Goal: Find contact information: Find contact information

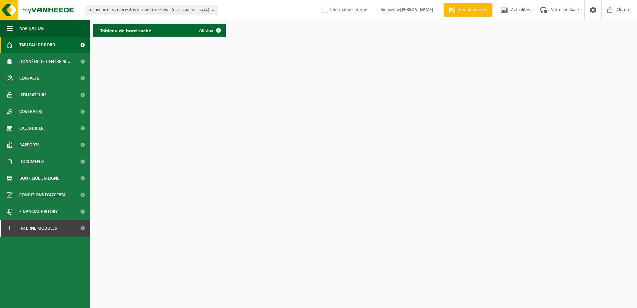
click at [135, 10] on span "01-000001 - VILLEROY & BOCH WELLNESS NV - ROESELARE" at bounding box center [149, 10] width 121 height 10
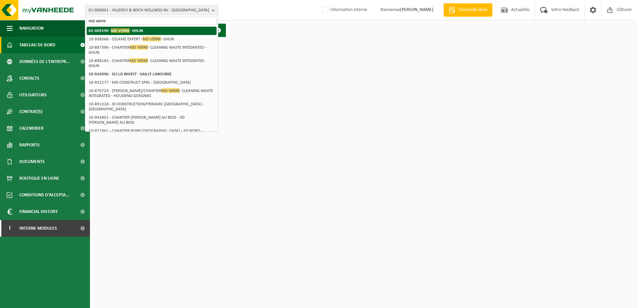
type input "md verre"
click at [133, 30] on strong "02-009190 - MD VERRE - GHLIN" at bounding box center [116, 30] width 55 height 5
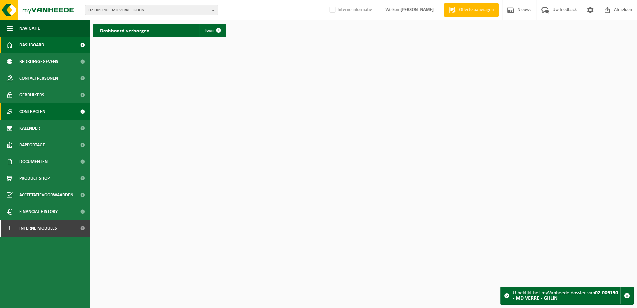
click at [27, 111] on span "Contracten" at bounding box center [32, 111] width 26 height 17
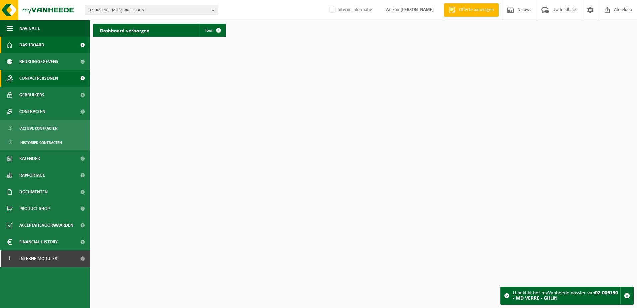
click at [43, 76] on span "Contactpersonen" at bounding box center [38, 78] width 39 height 17
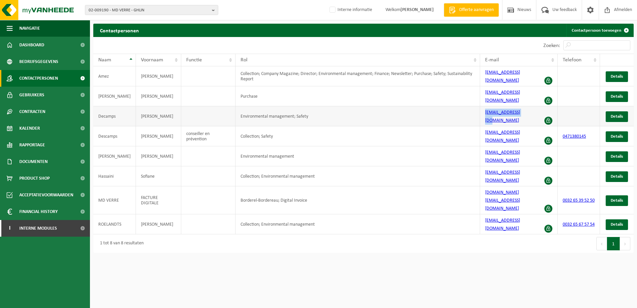
drag, startPoint x: 532, startPoint y: 103, endPoint x: 483, endPoint y: 106, distance: 49.0
click at [483, 106] on td "[EMAIL_ADDRESS][DOMAIN_NAME]" at bounding box center [518, 116] width 77 height 20
copy link "[EMAIL_ADDRESS][DOMAIN_NAME]"
drag, startPoint x: 529, startPoint y: 145, endPoint x: 482, endPoint y: 151, distance: 47.2
click at [482, 166] on td "[EMAIL_ADDRESS][DOMAIN_NAME]" at bounding box center [518, 176] width 77 height 20
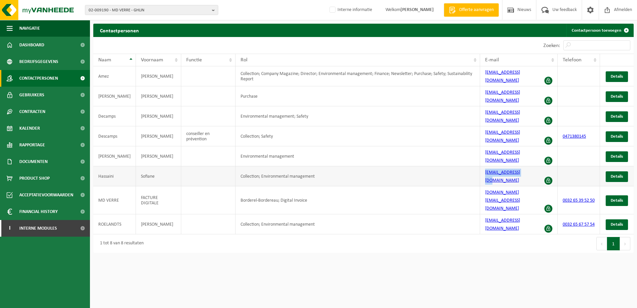
copy link "[EMAIL_ADDRESS][DOMAIN_NAME]"
